Goal: Task Accomplishment & Management: Use online tool/utility

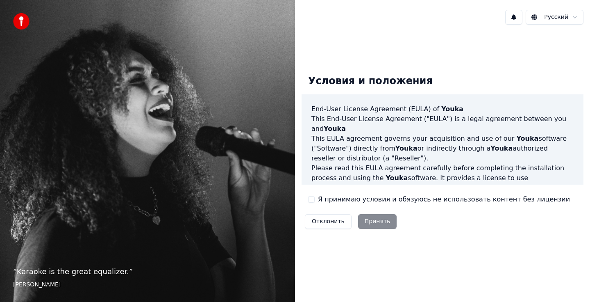
click at [309, 199] on button "Я принимаю условия и обязуюсь не использовать контент без лицензии" at bounding box center [311, 199] width 7 height 7
click at [358, 219] on button "Принять" at bounding box center [377, 221] width 39 height 15
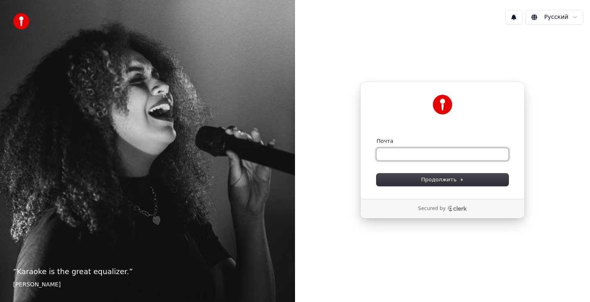
click at [411, 159] on input "Почта" at bounding box center [443, 154] width 132 height 12
click at [434, 176] on span "Продолжить" at bounding box center [442, 179] width 43 height 7
click at [432, 176] on span "Продолжить" at bounding box center [442, 179] width 43 height 7
click at [427, 158] on input "Почта" at bounding box center [443, 154] width 132 height 12
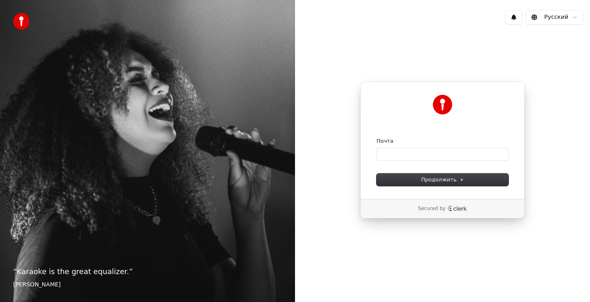
click at [411, 167] on form "Почта Продолжить" at bounding box center [443, 161] width 132 height 48
click at [413, 154] on input "Почта" at bounding box center [443, 154] width 132 height 12
click at [377, 137] on button "submit" at bounding box center [377, 137] width 0 height 0
type input "**********"
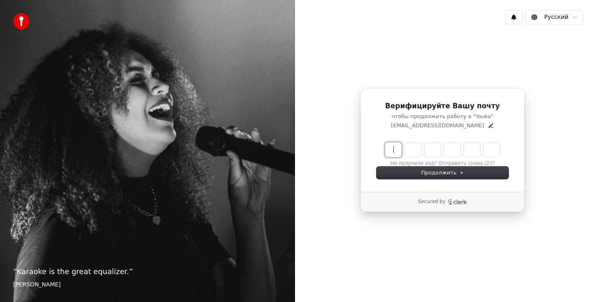
click at [397, 148] on input "Enter verification code" at bounding box center [450, 149] width 131 height 15
type input "******"
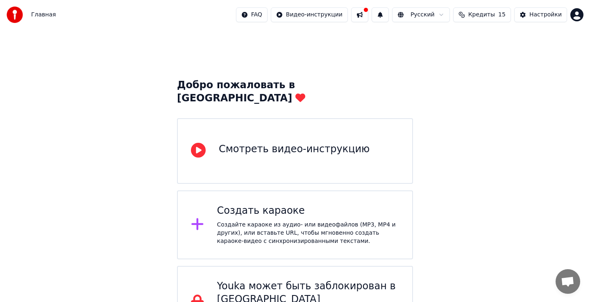
scroll to position [25, 0]
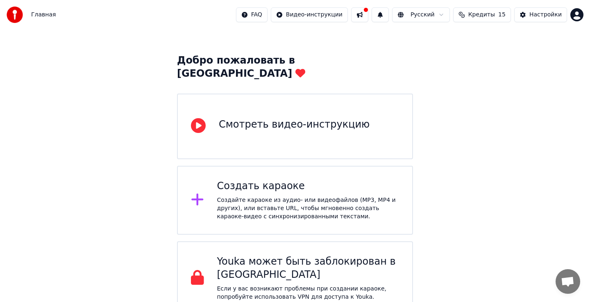
click at [323, 166] on div "Создать караоке Создайте караоке из аудио- или видеофайлов (MP3, MP4 и других),…" at bounding box center [295, 200] width 236 height 69
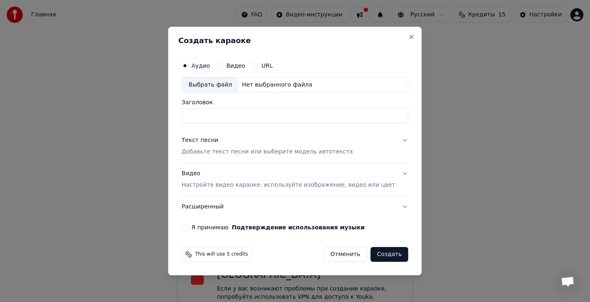
click at [324, 154] on p "Добавьте текст песни или выберите модель автотекста" at bounding box center [267, 152] width 171 height 8
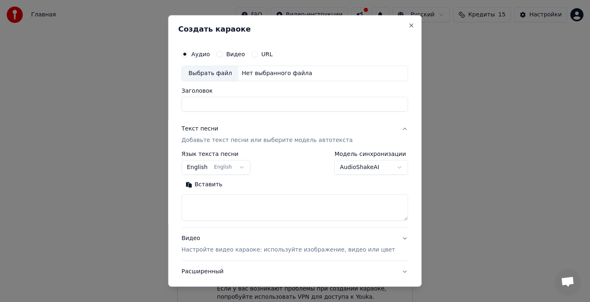
click at [223, 166] on button "English English" at bounding box center [216, 167] width 69 height 15
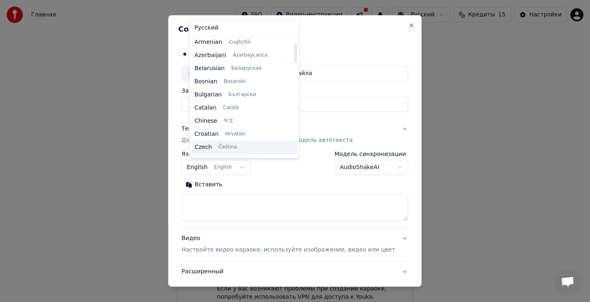
scroll to position [28, 0]
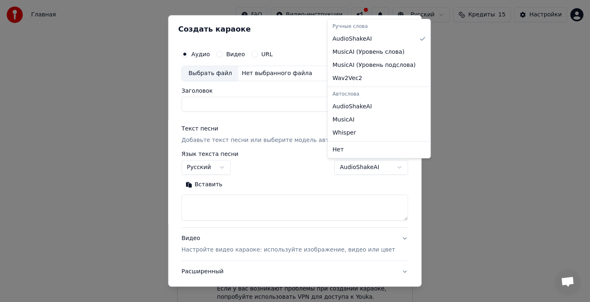
click at [377, 173] on body "Главная FAQ Видео-инструкции Русский Кредиты 15 Настройки Добро пожаловать в Yo…" at bounding box center [295, 144] width 590 height 339
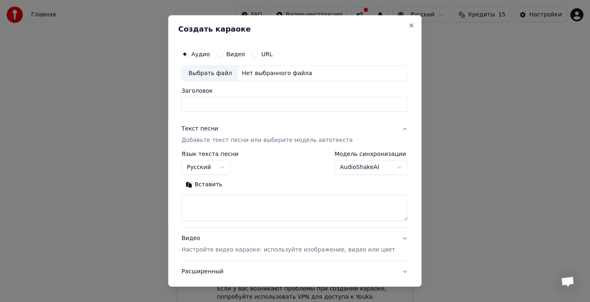
click at [321, 173] on body "Главная FAQ Видео-инструкции Русский Кредиты 15 Настройки Добро пожаловать в Yo…" at bounding box center [295, 144] width 590 height 339
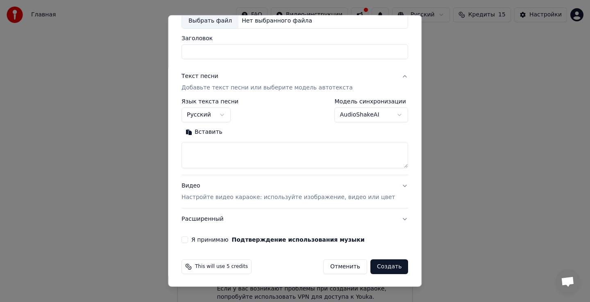
scroll to position [53, 0]
click at [205, 239] on label "Я принимаю Подтверждение использования музыки" at bounding box center [277, 239] width 173 height 6
click at [188, 239] on button "Я принимаю Подтверждение использования музыки" at bounding box center [185, 239] width 7 height 7
click at [207, 239] on label "Я принимаю Подтверждение использования музыки" at bounding box center [277, 239] width 173 height 6
click at [188, 239] on button "Я принимаю Подтверждение использования музыки" at bounding box center [185, 239] width 7 height 7
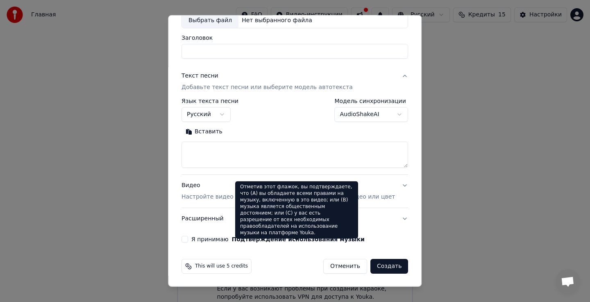
click at [307, 246] on form "**********" at bounding box center [294, 133] width 233 height 287
click at [308, 240] on button "Подтверждение использования музыки" at bounding box center [298, 239] width 133 height 6
select select "**"
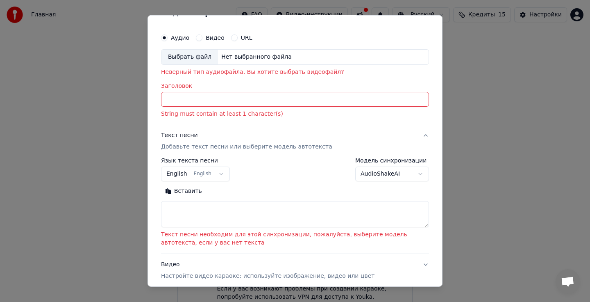
scroll to position [0, 0]
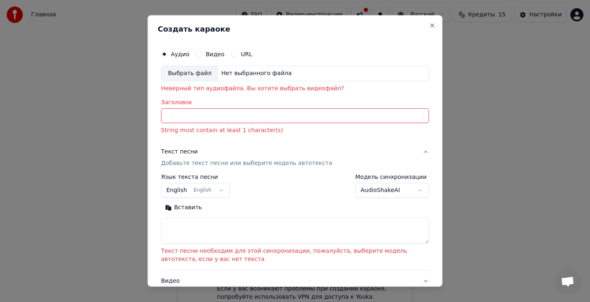
click at [274, 117] on input "Заголовок" at bounding box center [295, 115] width 268 height 15
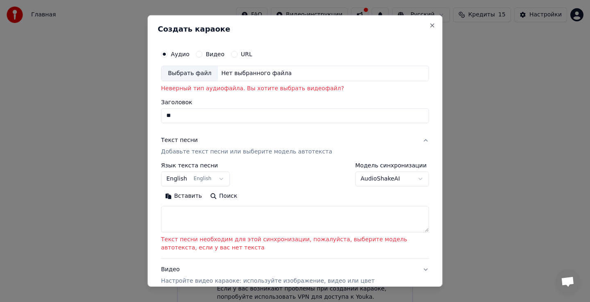
type input "*"
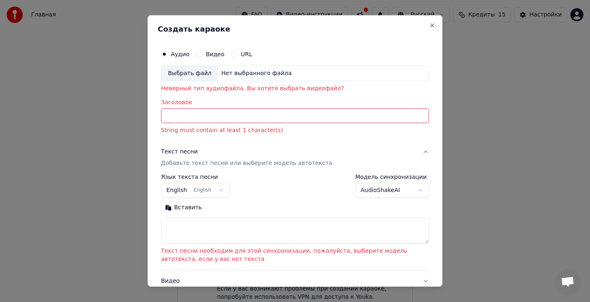
type input "*"
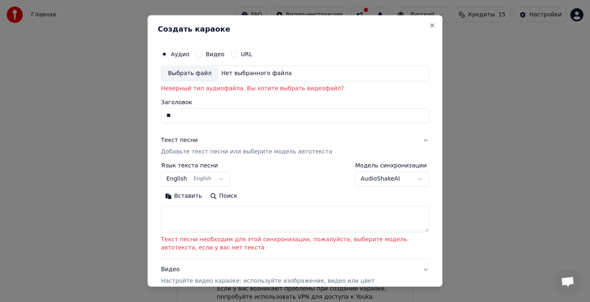
type input "*"
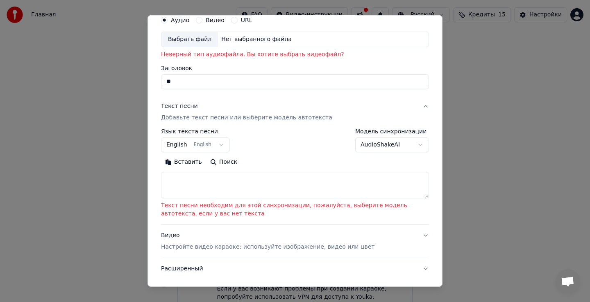
type input "**"
click at [370, 154] on div "**********" at bounding box center [295, 163] width 268 height 70
click at [371, 146] on body "Главная FAQ Видео-инструкции Русский Кредиты 15 Настройки Добро пожаловать в Yo…" at bounding box center [295, 144] width 590 height 339
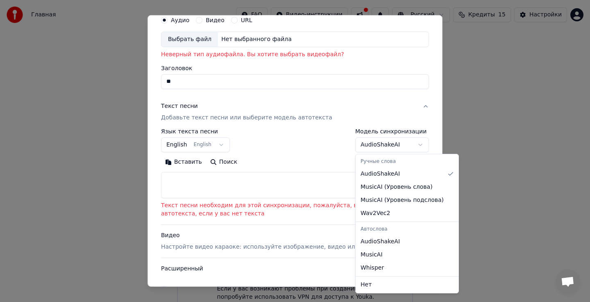
select select "**********"
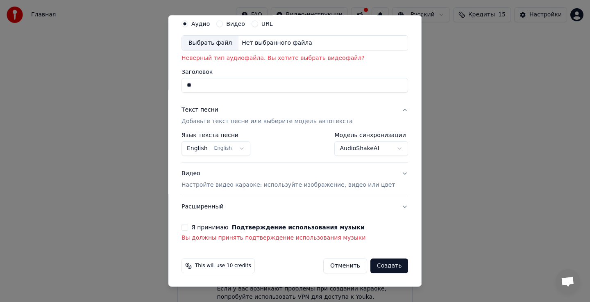
scroll to position [30, 0]
click at [216, 229] on label "Я принимаю Подтверждение использования музыки" at bounding box center [277, 228] width 173 height 6
click at [188, 229] on button "Я принимаю Подтверждение использования музыки" at bounding box center [185, 227] width 7 height 7
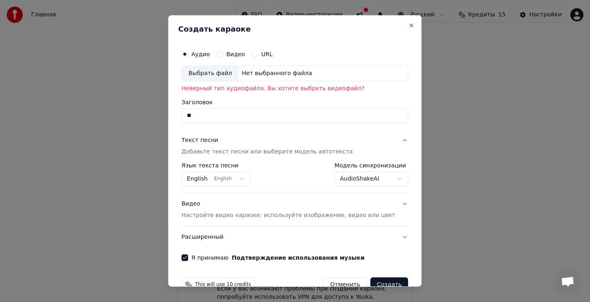
scroll to position [18, 0]
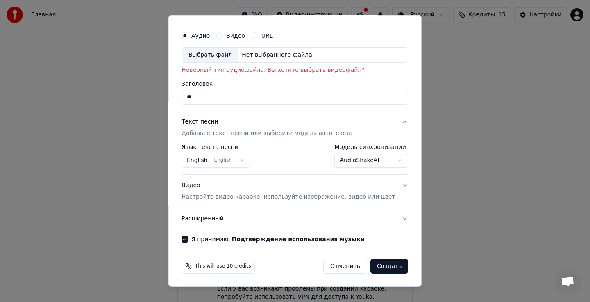
click at [234, 59] on div "Выбрать файл" at bounding box center [210, 55] width 57 height 15
type input "*******"
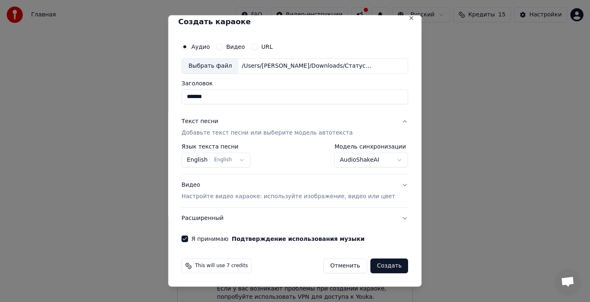
scroll to position [7, 0]
click at [237, 166] on body "Главная FAQ Видео-инструкции Русский Кредиты 15 Настройки Добро пожаловать в Yo…" at bounding box center [295, 144] width 590 height 339
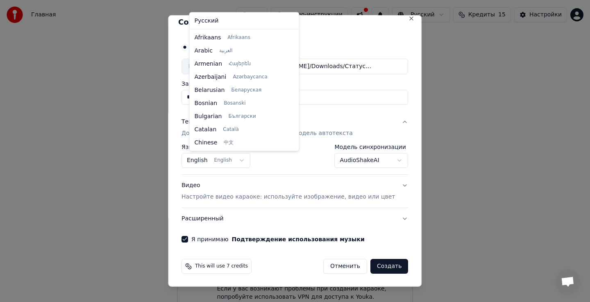
scroll to position [66, 0]
select select "**"
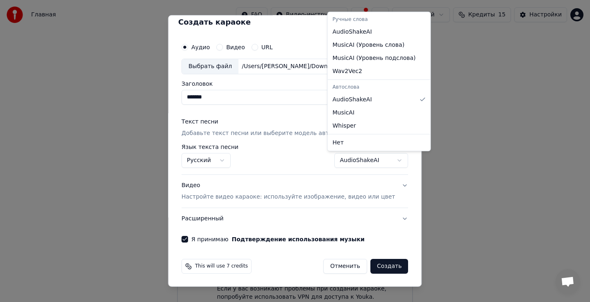
click at [338, 164] on body "Главная FAQ Видео-инструкции Русский Кредиты 15 Настройки Добро пожаловать в Yo…" at bounding box center [295, 144] width 590 height 339
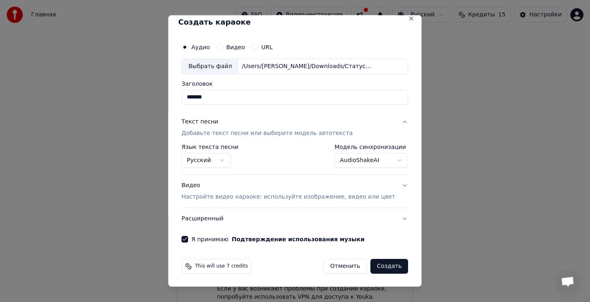
click at [338, 163] on body "Главная FAQ Видео-инструкции Русский Кредиты 15 Настройки Добро пожаловать в Yo…" at bounding box center [295, 144] width 590 height 339
click at [400, 186] on button "Видео Настройте видео караоке: используйте изображение, видео или цвет" at bounding box center [295, 191] width 227 height 33
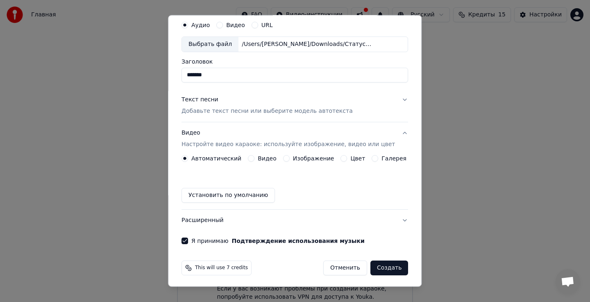
scroll to position [31, 0]
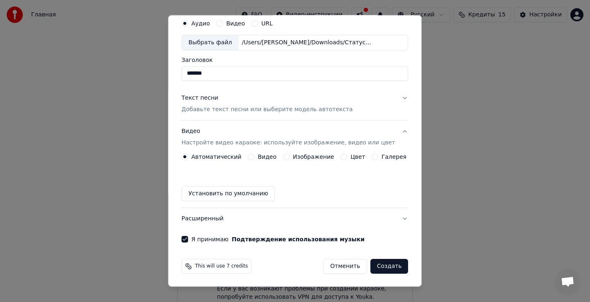
click at [379, 155] on div "Галерея" at bounding box center [389, 156] width 35 height 7
click at [378, 155] on div "Галерея" at bounding box center [389, 156] width 35 height 7
click at [377, 155] on button "Галерея" at bounding box center [375, 156] width 7 height 7
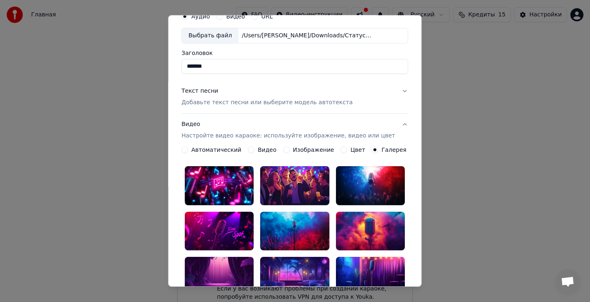
scroll to position [35, 0]
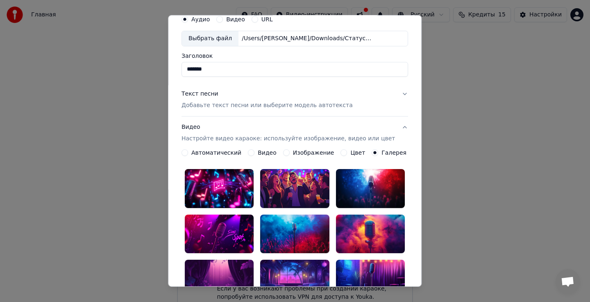
type button "gallery"
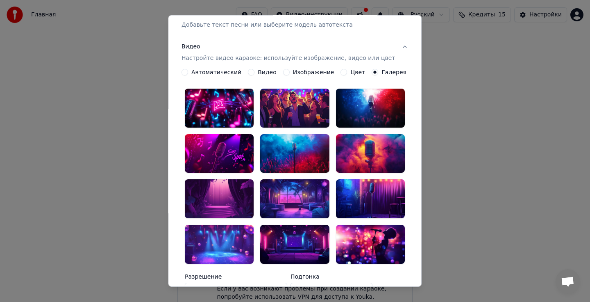
scroll to position [111, 0]
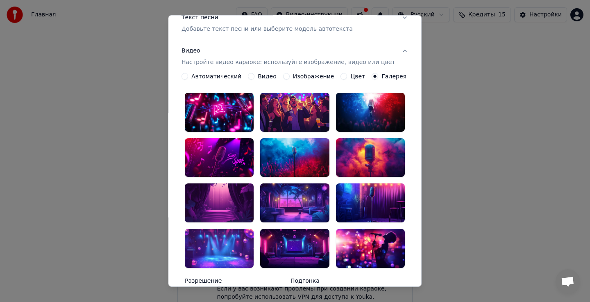
click at [285, 76] on button "Изображение" at bounding box center [286, 76] width 7 height 7
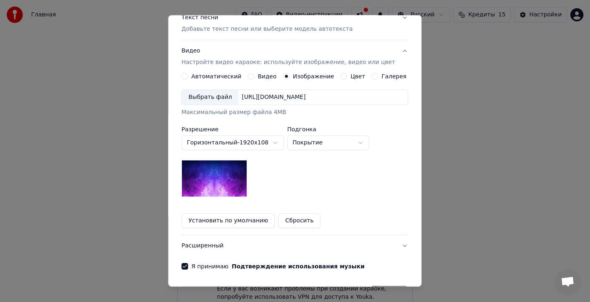
click at [231, 100] on div "Выбрать файл" at bounding box center [210, 97] width 57 height 15
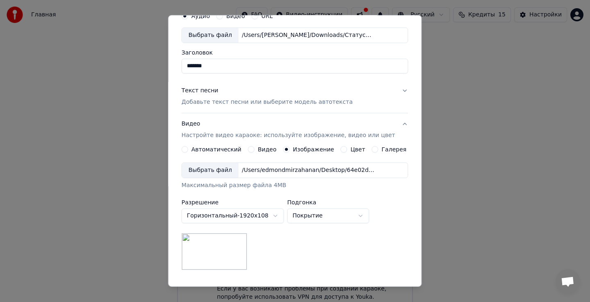
scroll to position [43, 0]
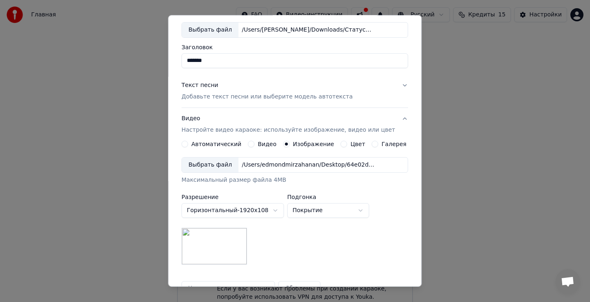
click at [400, 82] on button "Текст песни Добавьте текст песни или выберите модель автотекста" at bounding box center [295, 91] width 227 height 33
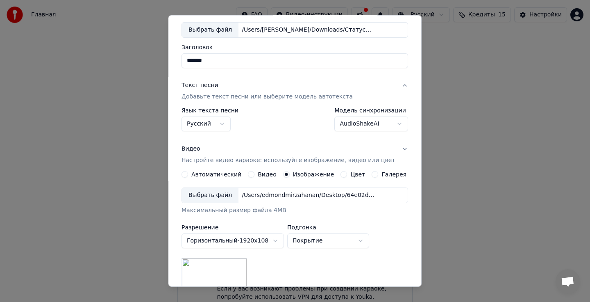
scroll to position [7, 0]
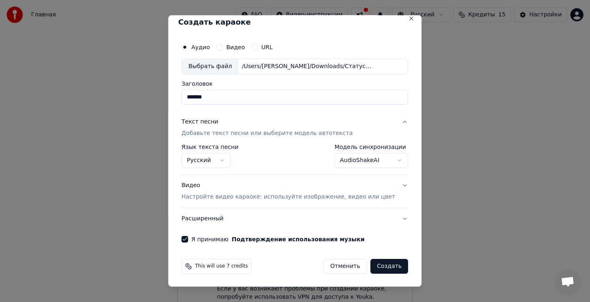
click at [370, 264] on button "Создать" at bounding box center [389, 266] width 38 height 15
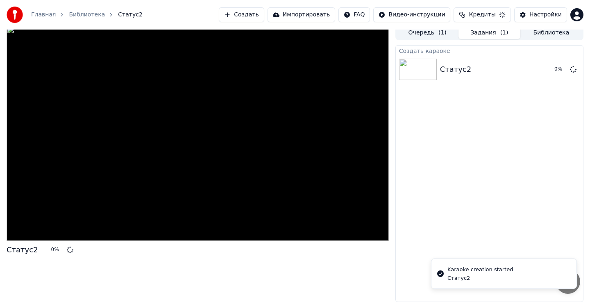
scroll to position [4, 0]
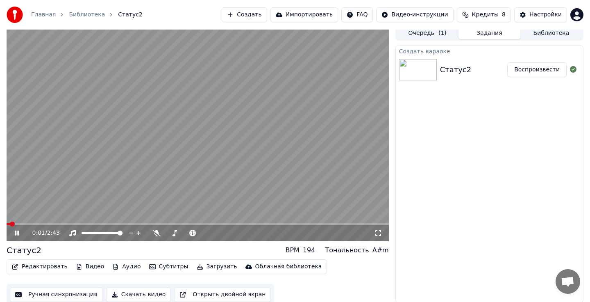
click at [236, 103] on video at bounding box center [198, 133] width 382 height 215
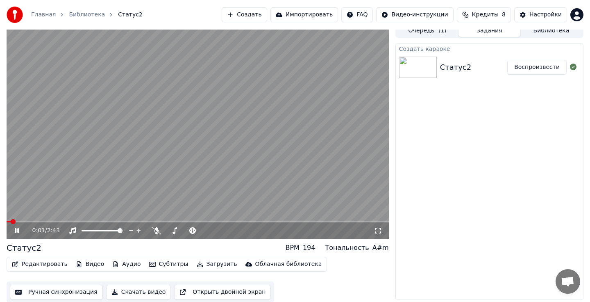
scroll to position [7, 0]
click at [74, 230] on icon at bounding box center [72, 230] width 8 height 7
click at [37, 220] on span at bounding box center [198, 221] width 382 height 2
click at [75, 231] on icon at bounding box center [72, 230] width 8 height 7
click at [75, 187] on video at bounding box center [198, 130] width 382 height 215
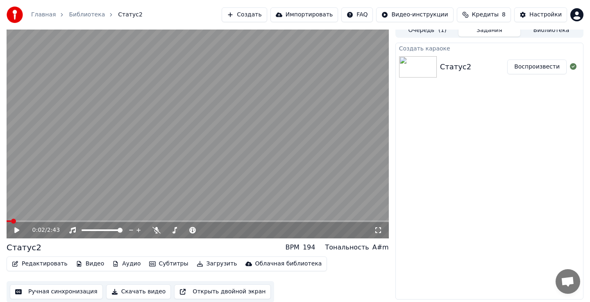
click at [7, 222] on span at bounding box center [9, 221] width 5 height 2
click at [380, 234] on div "0:00 / 2:43" at bounding box center [198, 230] width 382 height 16
click at [377, 232] on icon at bounding box center [378, 230] width 8 height 7
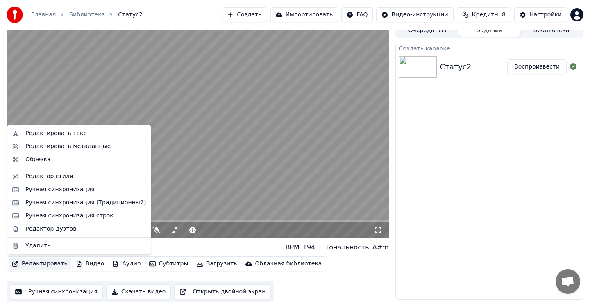
click at [50, 264] on button "Редактировать" at bounding box center [40, 263] width 62 height 11
click at [82, 133] on div "Редактировать текст" at bounding box center [57, 133] width 64 height 8
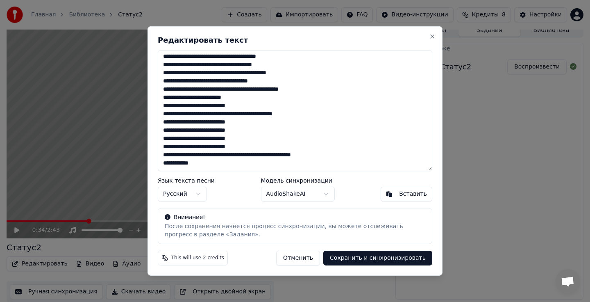
scroll to position [0, 0]
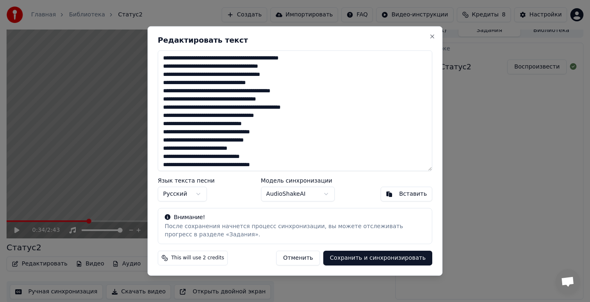
click at [311, 255] on button "Отменить" at bounding box center [298, 257] width 44 height 15
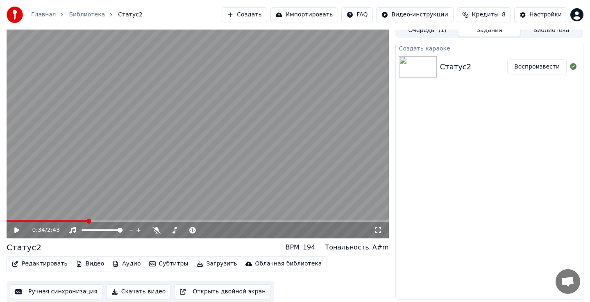
click at [46, 264] on button "Редактировать" at bounding box center [40, 263] width 62 height 11
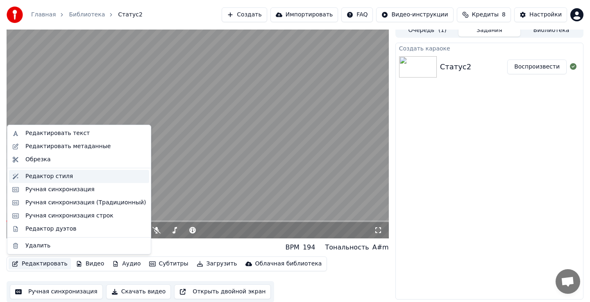
click at [89, 177] on div "Редактор стиля" at bounding box center [85, 176] width 120 height 8
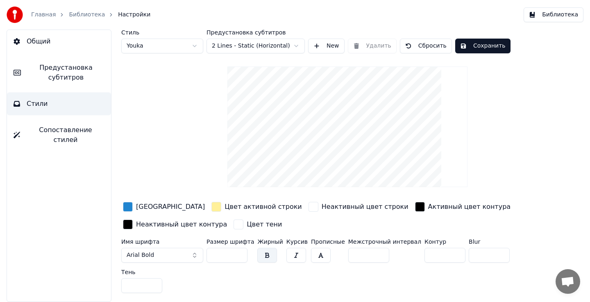
click at [75, 14] on link "Библиотека" at bounding box center [87, 15] width 36 height 8
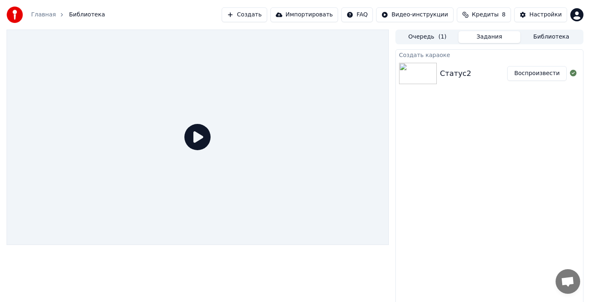
click at [447, 80] on div "Статус2 Воспроизвести" at bounding box center [489, 73] width 187 height 28
click at [523, 76] on button "Воспроизвести" at bounding box center [536, 73] width 59 height 15
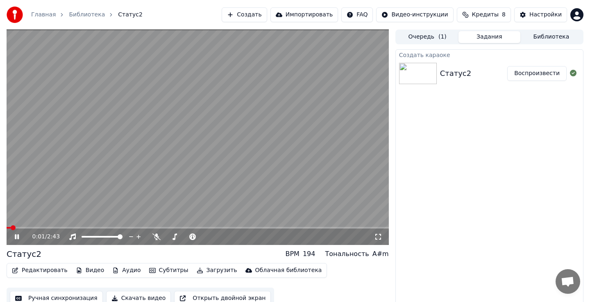
click at [197, 159] on video at bounding box center [198, 137] width 382 height 215
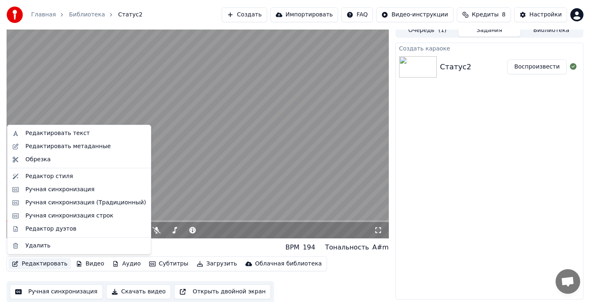
click at [52, 262] on button "Редактировать" at bounding box center [40, 263] width 62 height 11
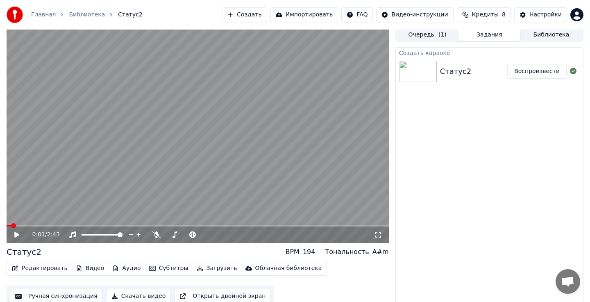
click at [492, 152] on div "Создать караоке Статус2 Воспроизвести" at bounding box center [489, 175] width 188 height 257
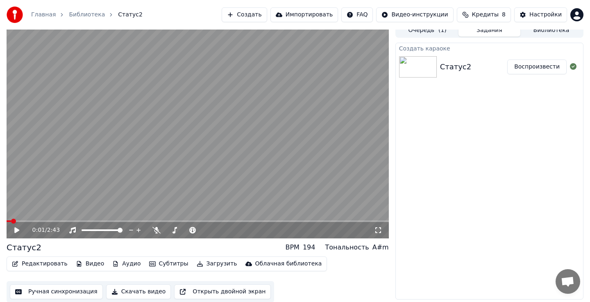
click at [58, 264] on button "Редактировать" at bounding box center [40, 263] width 62 height 11
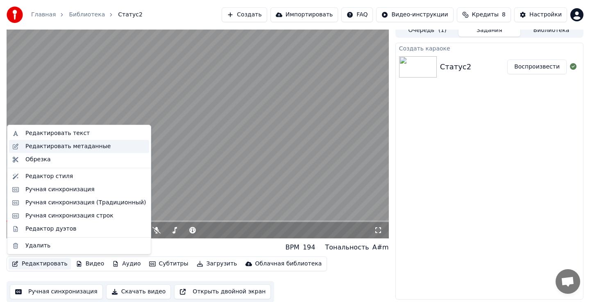
click at [68, 146] on div "Редактировать метаданные" at bounding box center [67, 146] width 85 height 8
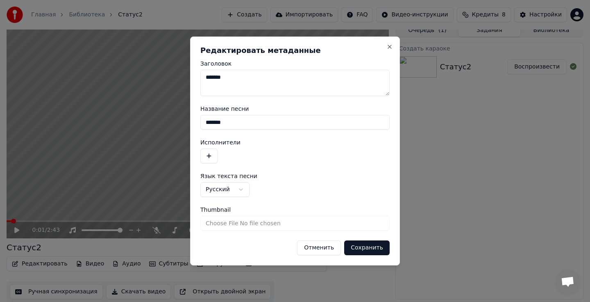
click at [236, 77] on textarea "*******" at bounding box center [294, 83] width 189 height 26
type textarea "*"
type textarea "******"
click at [261, 128] on input "*******" at bounding box center [294, 122] width 189 height 15
type input "*"
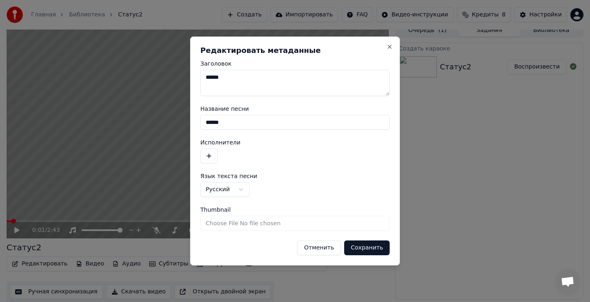
type input "******"
click at [370, 246] on button "Сохранить" at bounding box center [366, 247] width 45 height 15
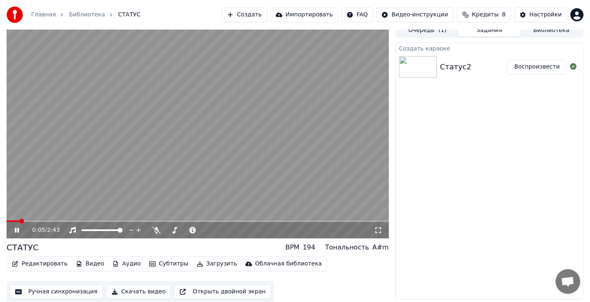
click at [187, 220] on span at bounding box center [198, 221] width 382 height 2
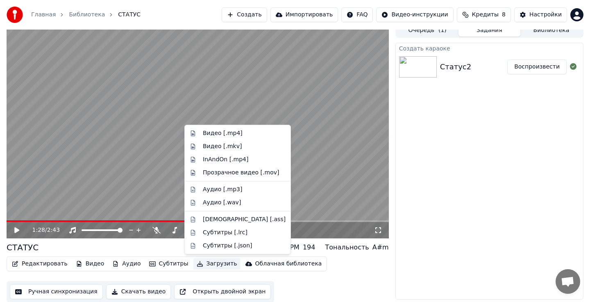
click at [214, 259] on button "Загрузить" at bounding box center [216, 263] width 47 height 11
click at [156, 287] on button "Скачать видео" at bounding box center [138, 291] width 65 height 15
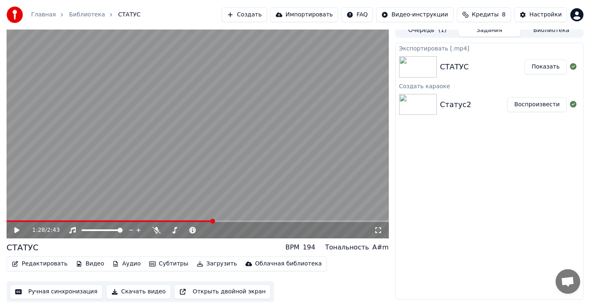
click at [548, 67] on button "Показать" at bounding box center [546, 66] width 42 height 15
